Goal: Task Accomplishment & Management: Complete application form

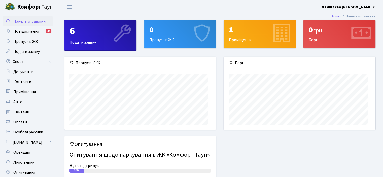
scroll to position [78, 151]
click at [29, 44] on span "Пропуск в ЖК" at bounding box center [25, 42] width 25 height 6
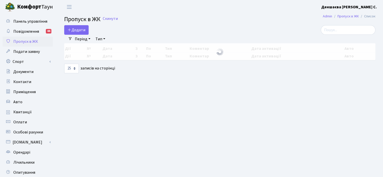
select select "25"
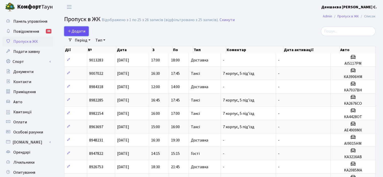
click at [85, 34] on span "Додати" at bounding box center [77, 31] width 18 height 6
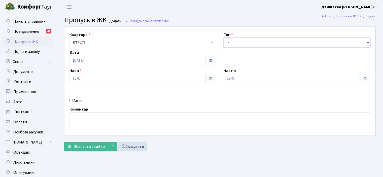
click at [366, 47] on select "- Доставка Таксі Гості Сервіс" at bounding box center [297, 43] width 147 height 10
select select "1"
click at [224, 43] on select "- Доставка Таксі Гості Сервіс" at bounding box center [297, 43] width 147 height 10
click at [73, 102] on input "Авто" at bounding box center [71, 100] width 3 height 3
checkbox input "true"
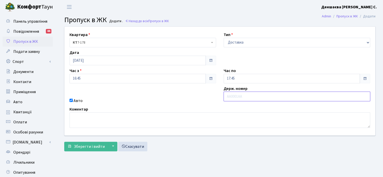
click at [265, 101] on input "text" at bounding box center [297, 97] width 147 height 10
type input "AI5117PM"
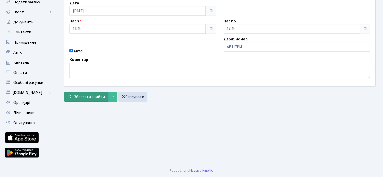
click at [79, 102] on button "Зберегти і вийти" at bounding box center [86, 97] width 44 height 10
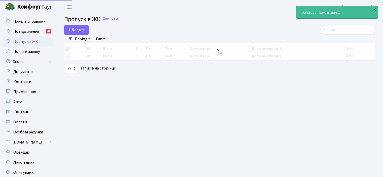
select select "25"
